Goal: Information Seeking & Learning: Learn about a topic

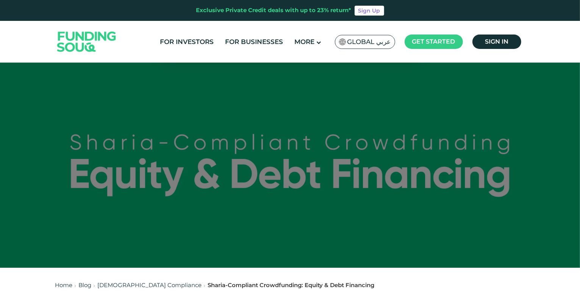
click at [80, 40] on img at bounding box center [87, 42] width 74 height 38
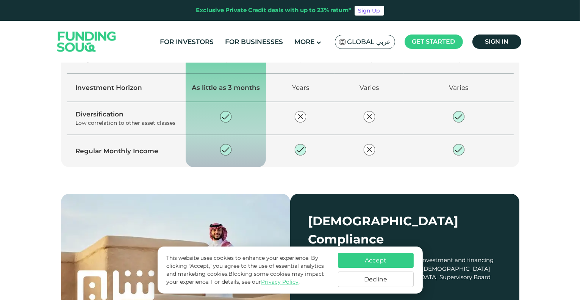
scroll to position [598, 0]
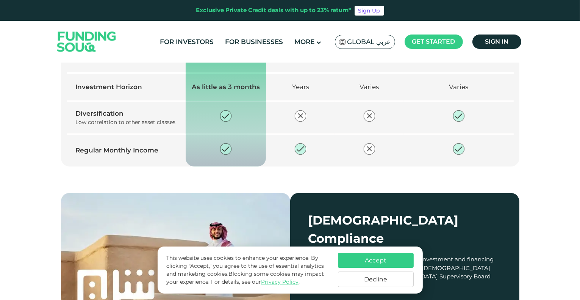
click at [353, 257] on button "Accept" at bounding box center [376, 260] width 76 height 15
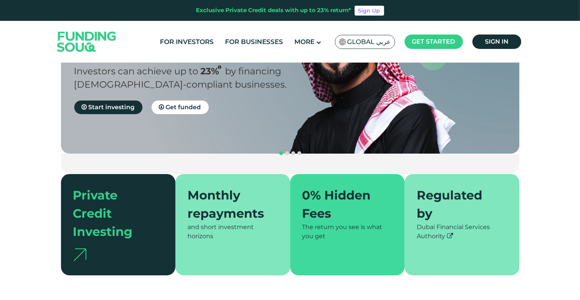
scroll to position [0, 0]
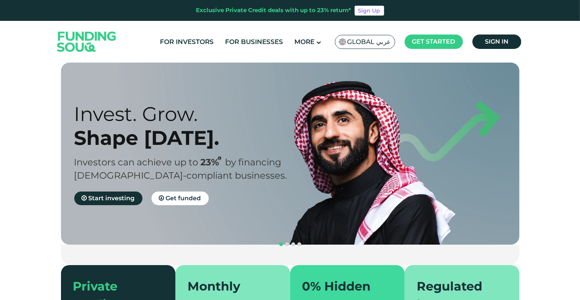
click at [372, 45] on span "Global عربي" at bounding box center [370, 42] width 44 height 9
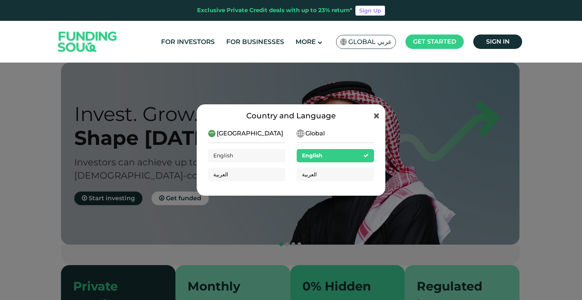
click at [264, 132] on div "Saudi Arabia English العربية" at bounding box center [246, 158] width 77 height 58
click at [245, 131] on span "[GEOGRAPHIC_DATA]" at bounding box center [250, 133] width 66 height 9
click at [328, 133] on div "Global English العربية" at bounding box center [335, 158] width 77 height 58
click at [378, 116] on icon at bounding box center [377, 116] width 6 height 8
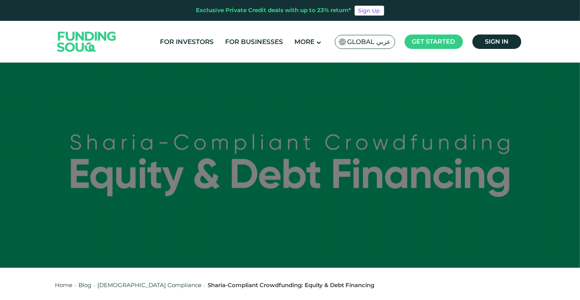
click at [81, 38] on img at bounding box center [87, 42] width 74 height 38
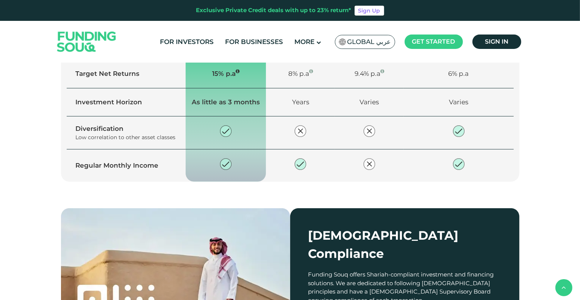
scroll to position [583, 0]
